Goal: Task Accomplishment & Management: Complete application form

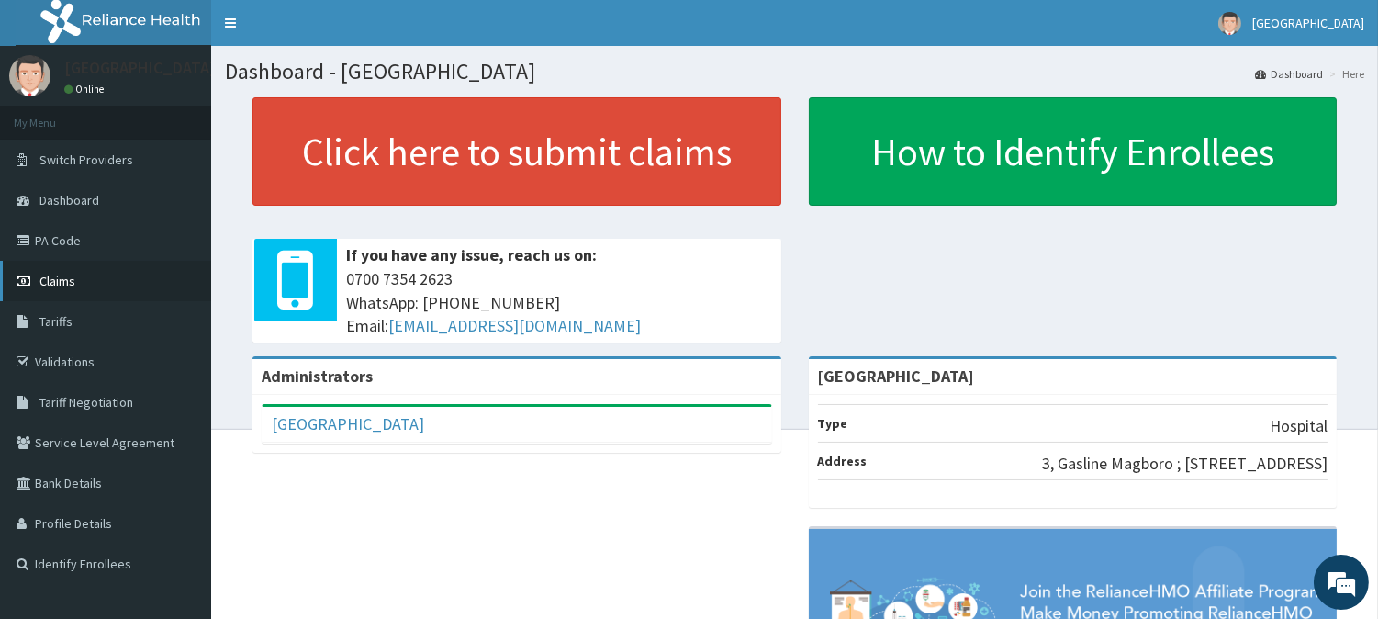
click at [102, 283] on link "Claims" at bounding box center [105, 281] width 211 height 40
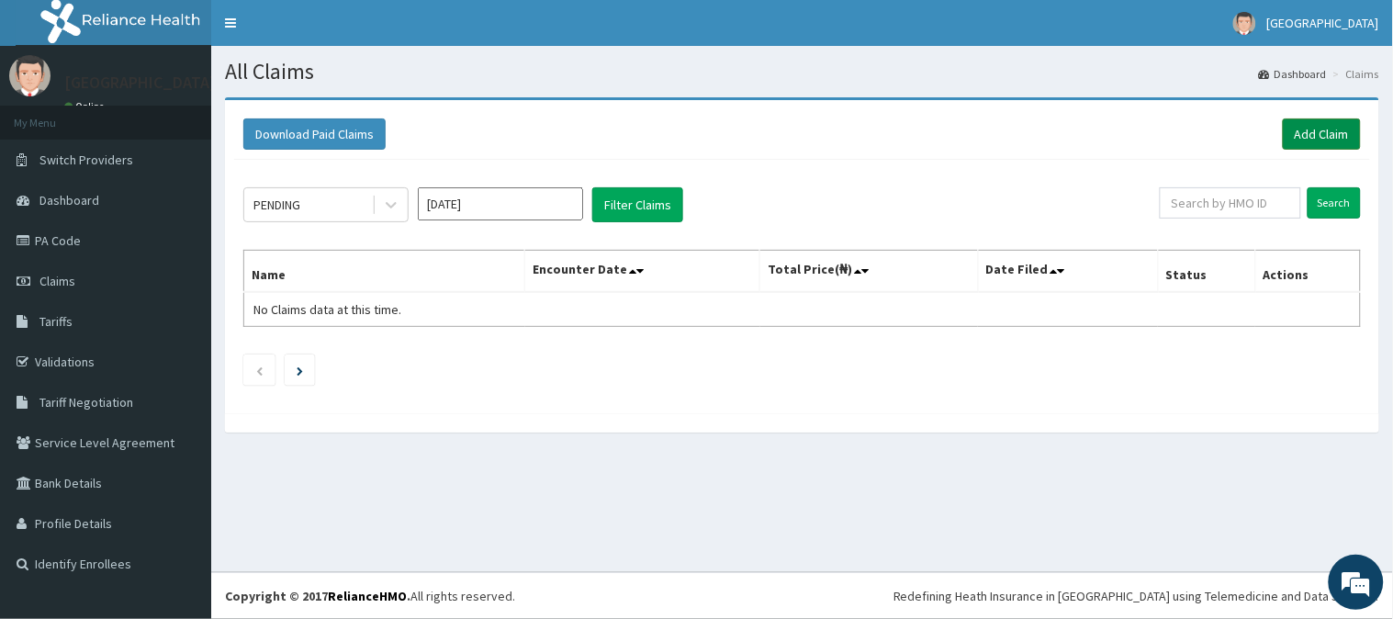
click at [1309, 121] on link "Add Claim" at bounding box center [1322, 133] width 78 height 31
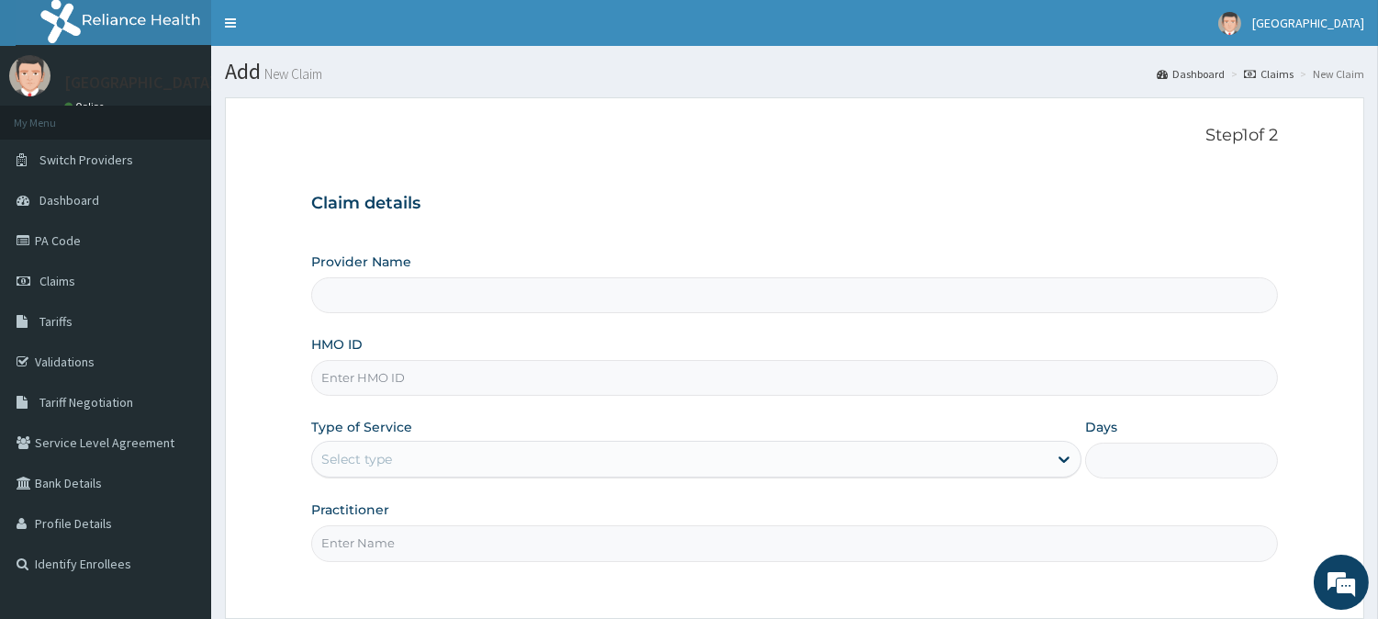
type input "[GEOGRAPHIC_DATA]"
